Goal: Task Accomplishment & Management: Complete application form

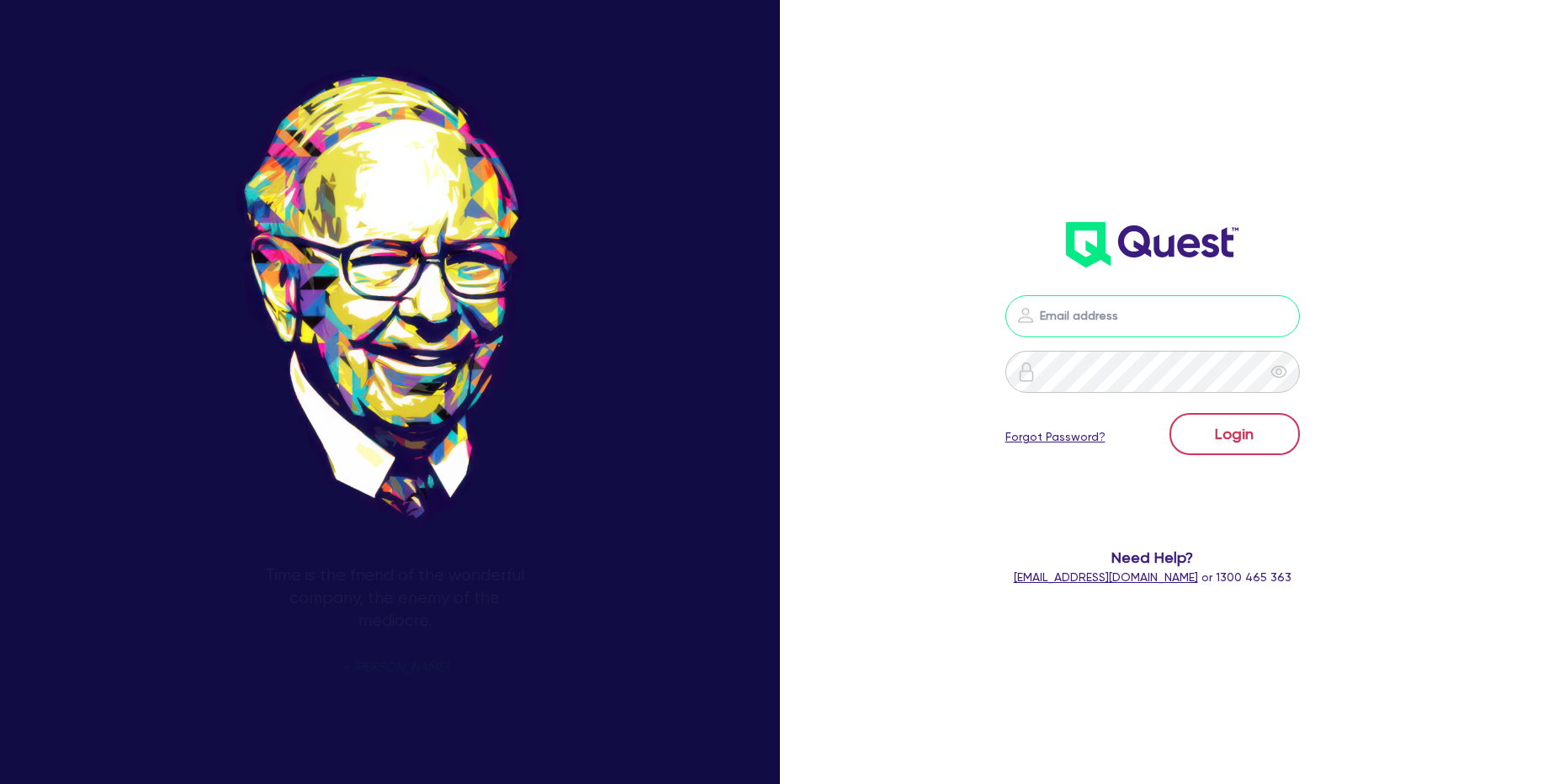
type input "[PERSON_NAME][EMAIL_ADDRESS][PERSON_NAME][DOMAIN_NAME]"
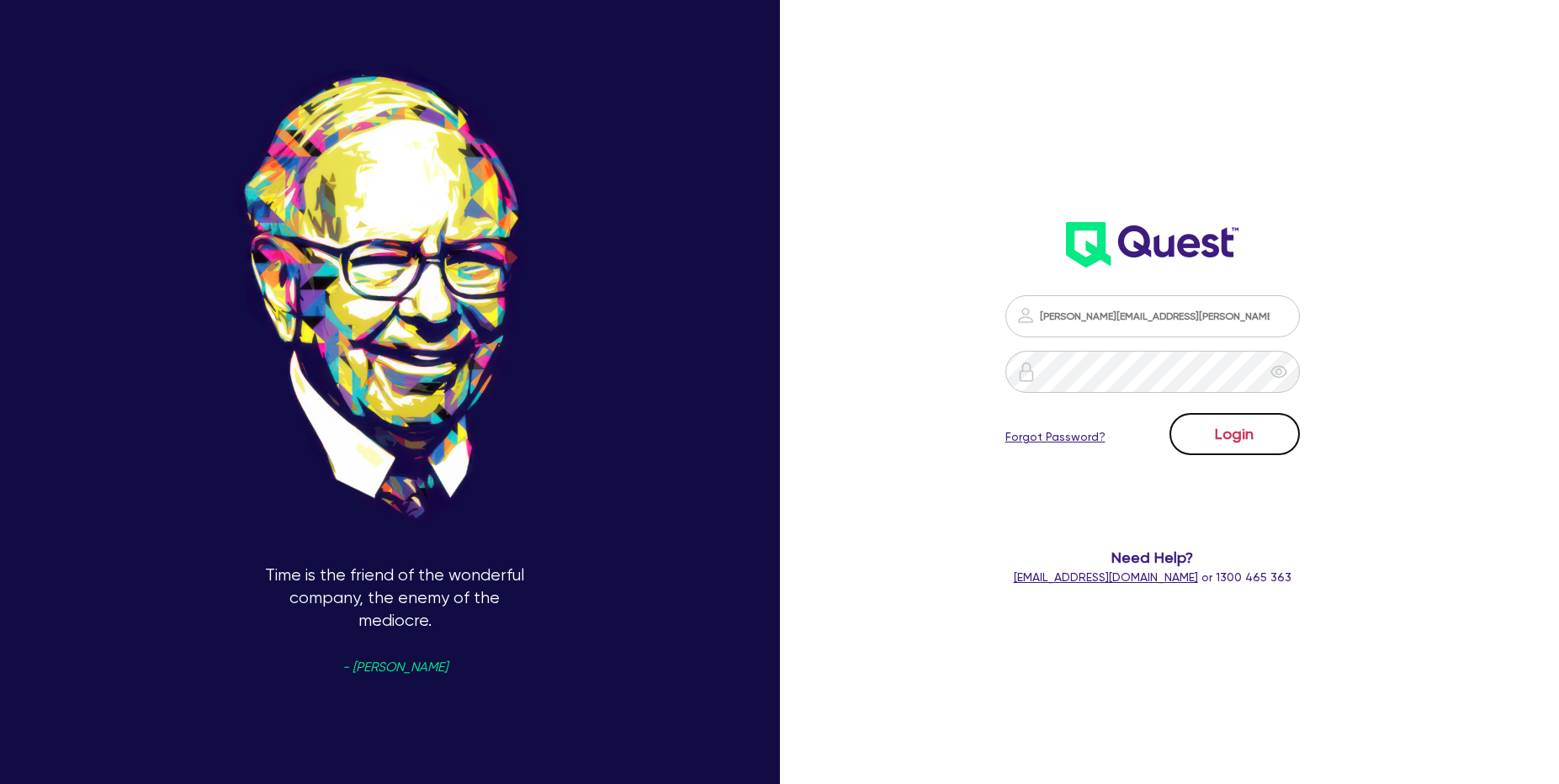
click at [1268, 434] on body "Time is the friend of the wonderful company, the enemy of the mediocre. - [PERS…" at bounding box center [780, 392] width 1559 height 784
click at [1170, 413] on button "Login" at bounding box center [1234, 433] width 130 height 42
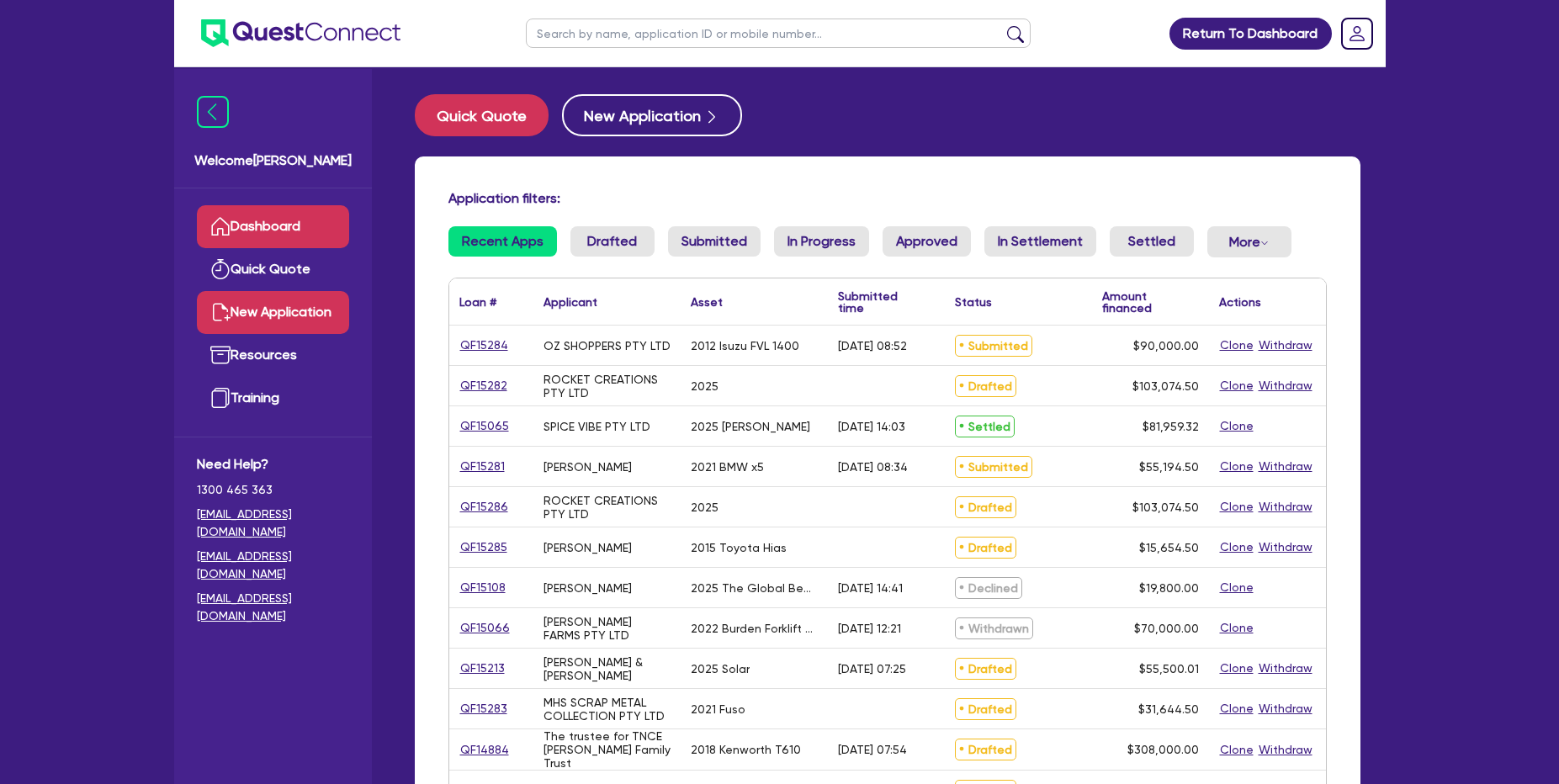
click at [316, 305] on link "New Application" at bounding box center [273, 313] width 153 height 43
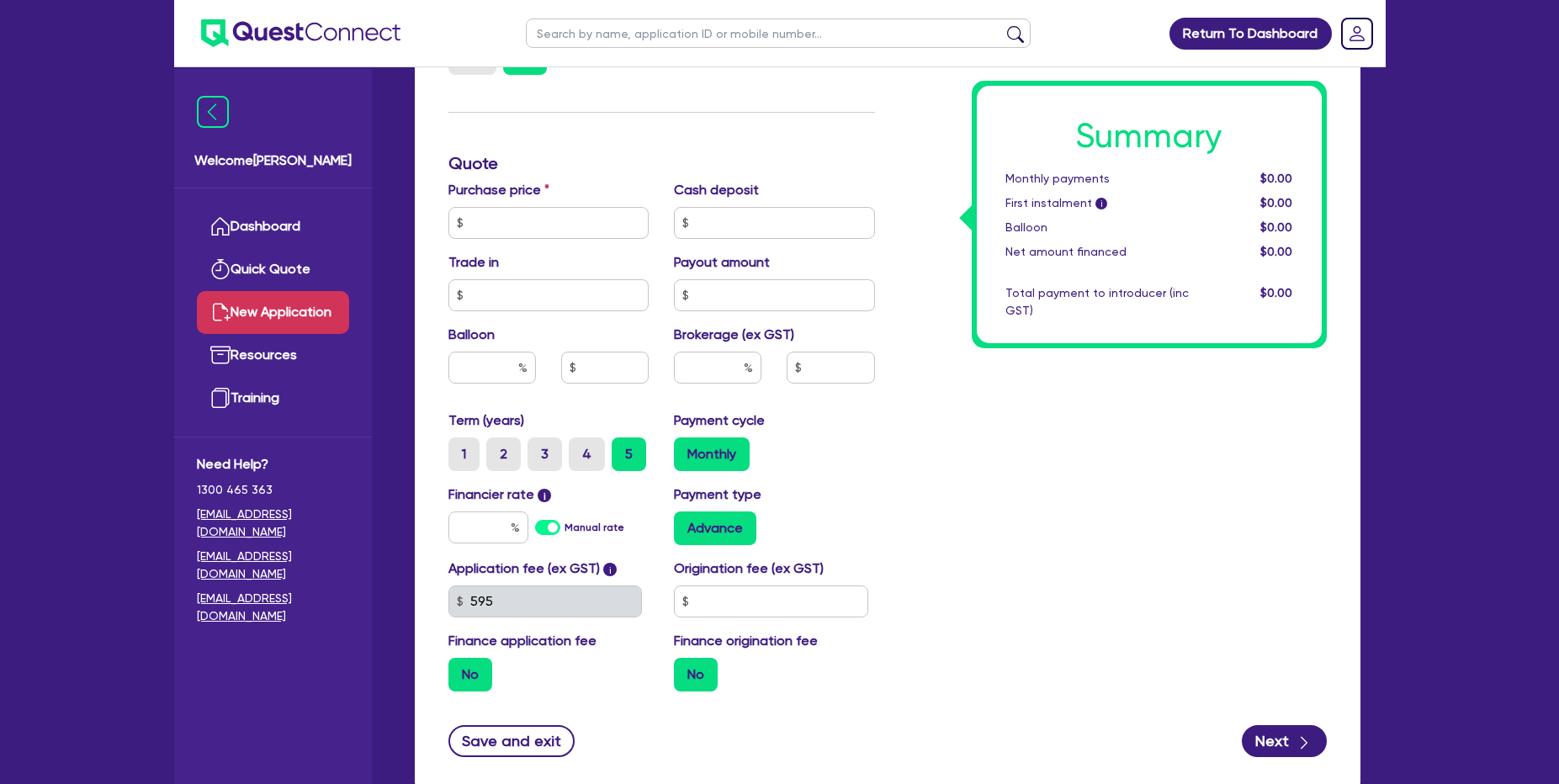
scroll to position [730, 0]
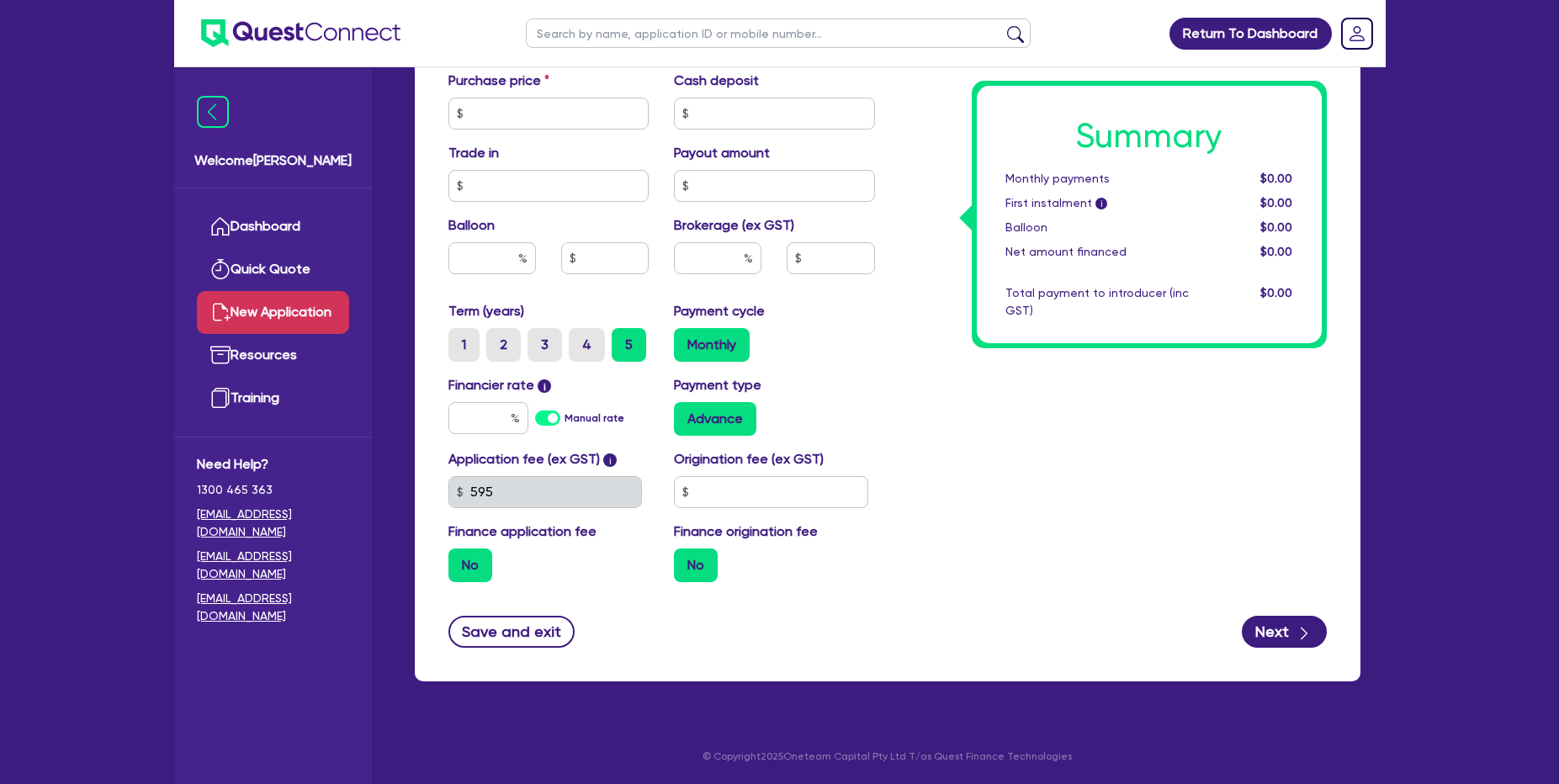
click at [940, 373] on div "Summary Monthly payments $0.00 First instalment i $0.00 Balloon $0.00 Net amoun…" at bounding box center [1113, 104] width 452 height 983
